Goal: Communication & Community: Answer question/provide support

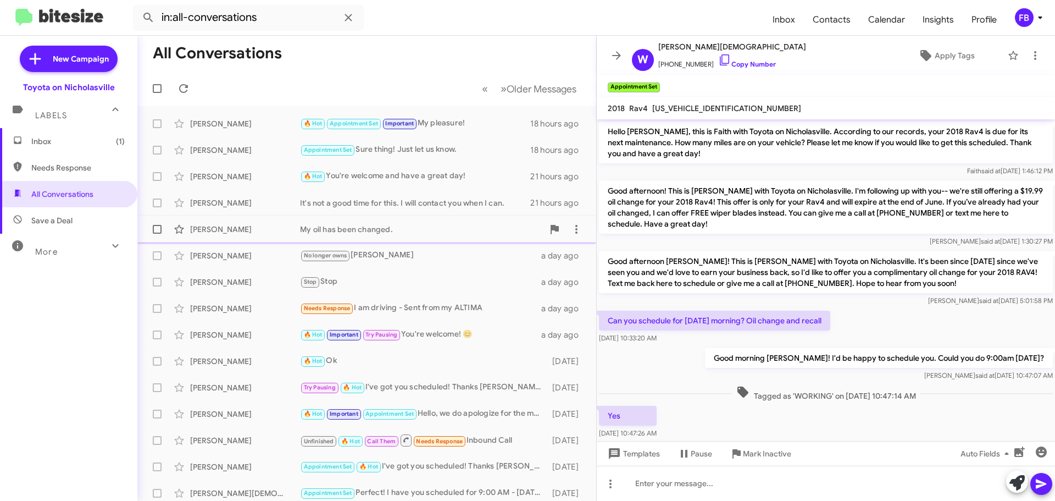
scroll to position [140, 0]
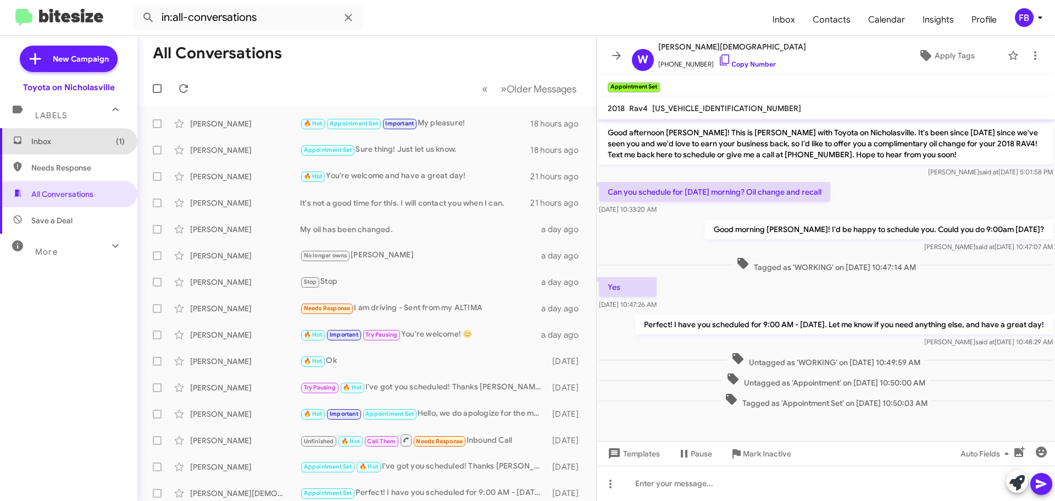
click at [68, 138] on span "Inbox (1)" at bounding box center [77, 141] width 93 height 11
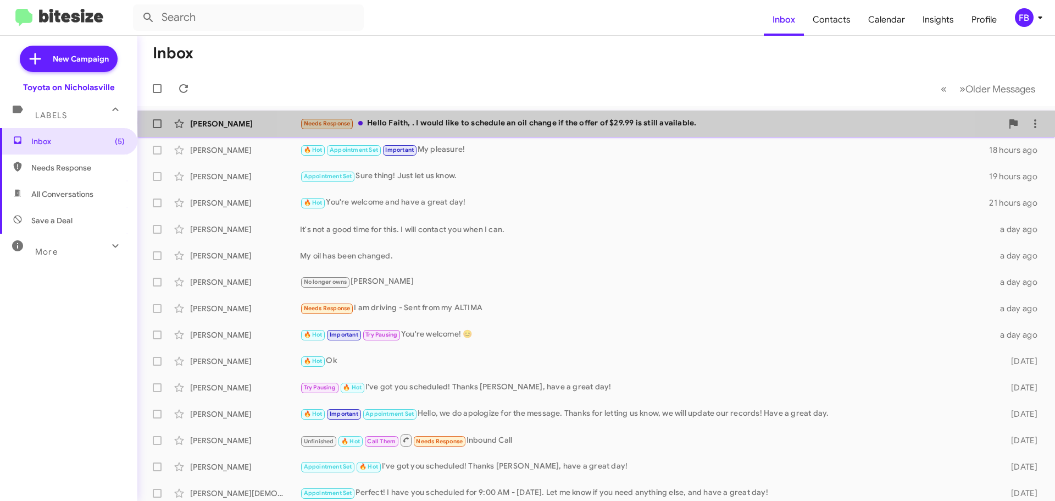
click at [613, 123] on div "Needs Response Hello Faith, . I would like to schedule an oil change if the off…" at bounding box center [651, 123] width 702 height 13
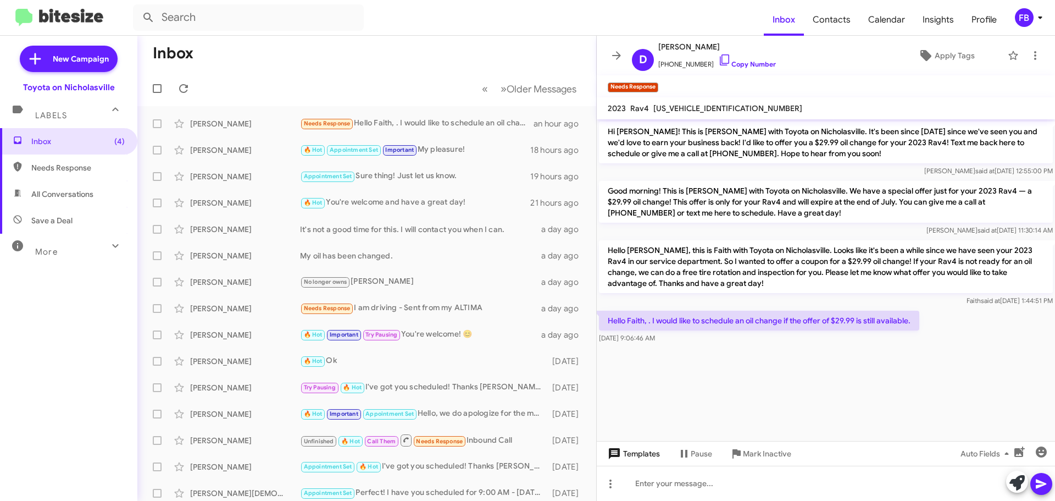
click at [629, 458] on span "Templates" at bounding box center [633, 453] width 54 height 20
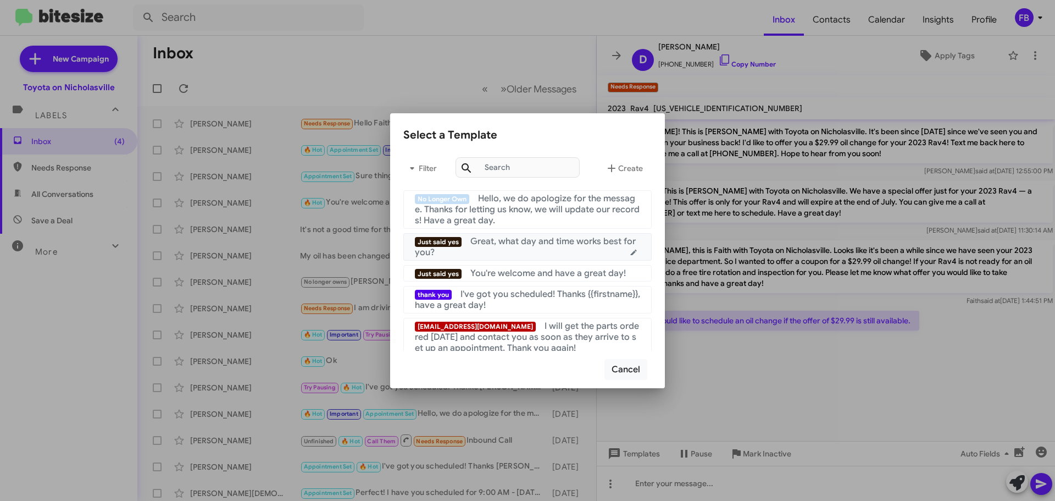
drag, startPoint x: 551, startPoint y: 252, endPoint x: 680, endPoint y: 317, distance: 144.8
click at [551, 251] on div "Just said yes Great, what day and time works best for you?" at bounding box center [527, 247] width 225 height 22
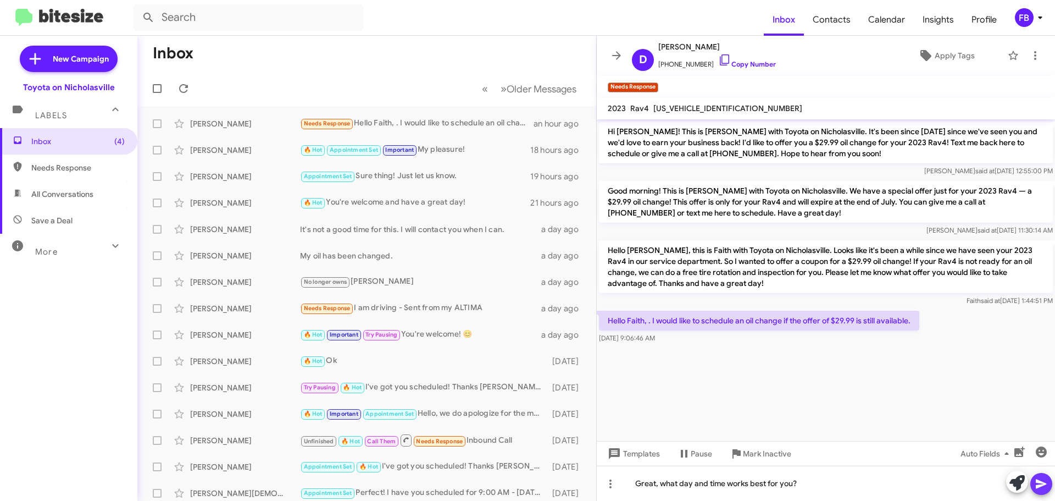
click at [1046, 482] on icon at bounding box center [1041, 483] width 13 height 13
drag, startPoint x: 56, startPoint y: 190, endPoint x: 79, endPoint y: 190, distance: 23.1
click at [57, 190] on span "All Conversations" at bounding box center [62, 193] width 62 height 11
type input "in:all-conversations"
